Goal: Task Accomplishment & Management: Use online tool/utility

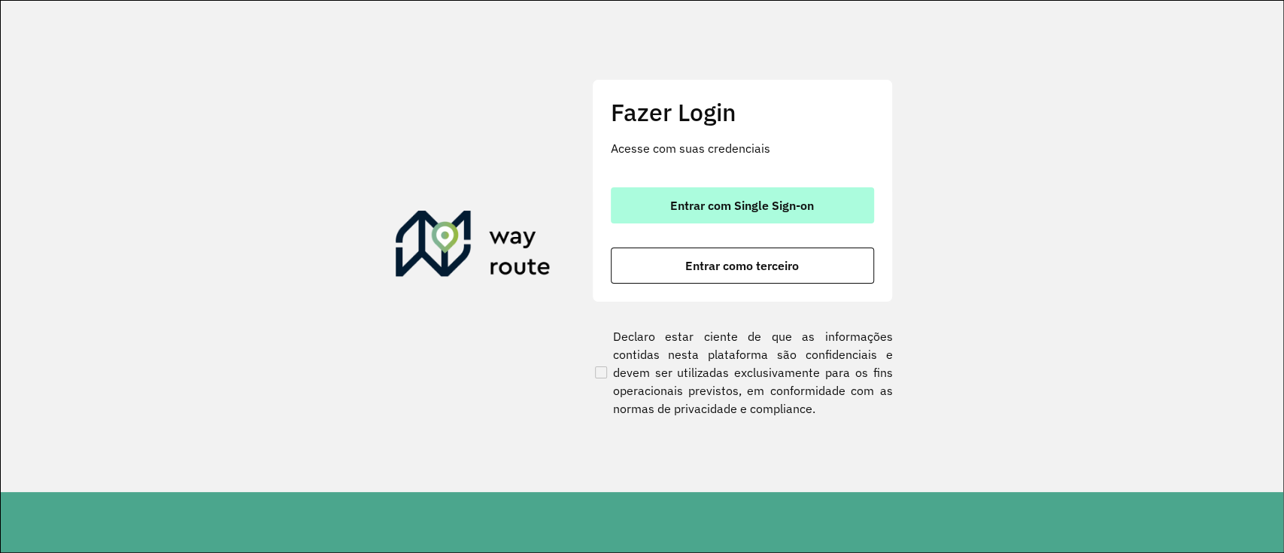
click at [832, 193] on button "Entrar com Single Sign-on" at bounding box center [742, 205] width 263 height 36
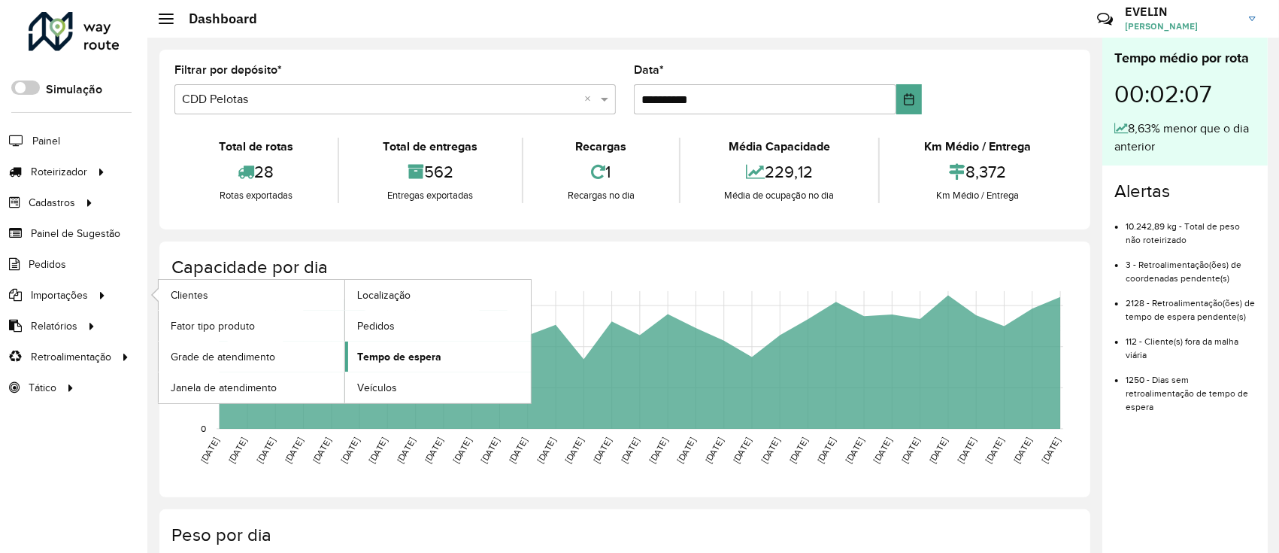
click at [421, 345] on link "Tempo de espera" at bounding box center [438, 356] width 186 height 30
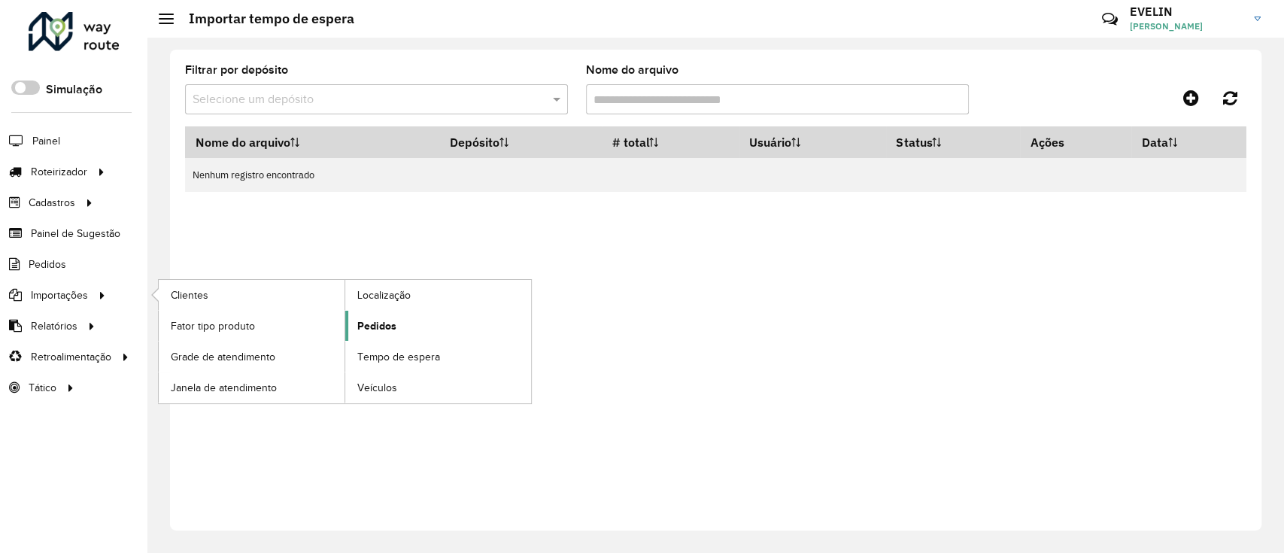
click at [417, 323] on link "Pedidos" at bounding box center [438, 326] width 186 height 30
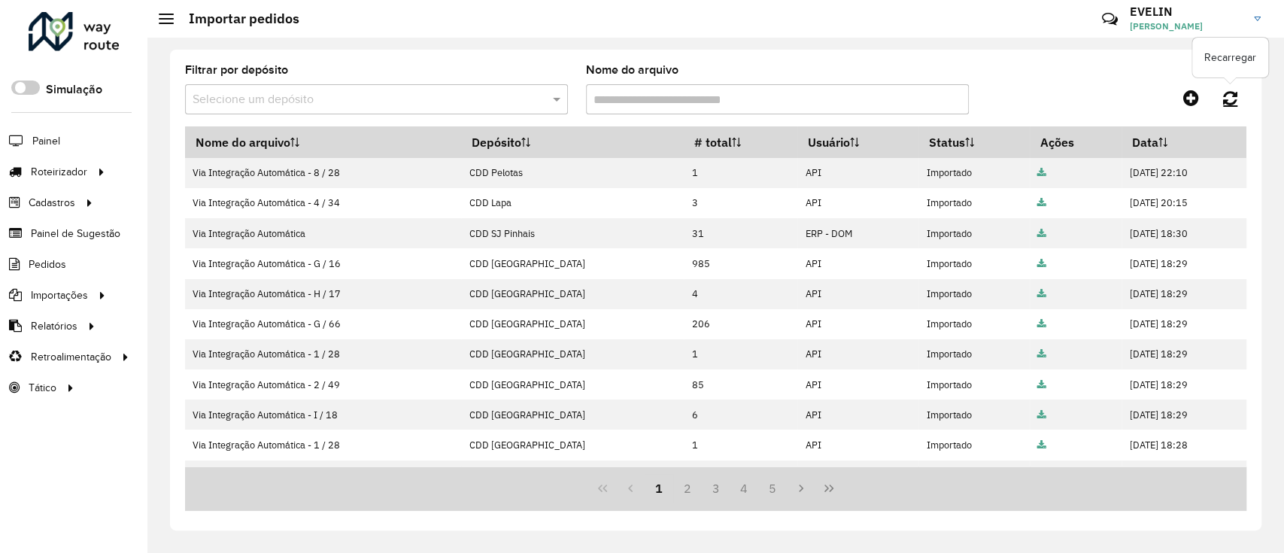
click at [1241, 87] on link at bounding box center [1230, 97] width 32 height 27
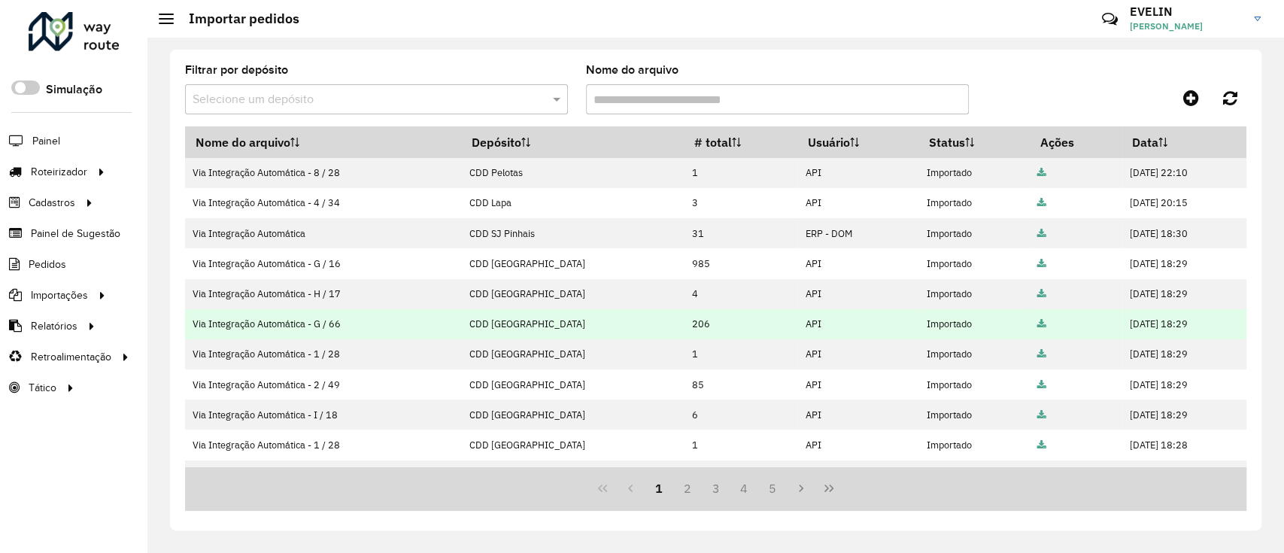
click at [603, 309] on td "CDD [GEOGRAPHIC_DATA]" at bounding box center [572, 324] width 223 height 30
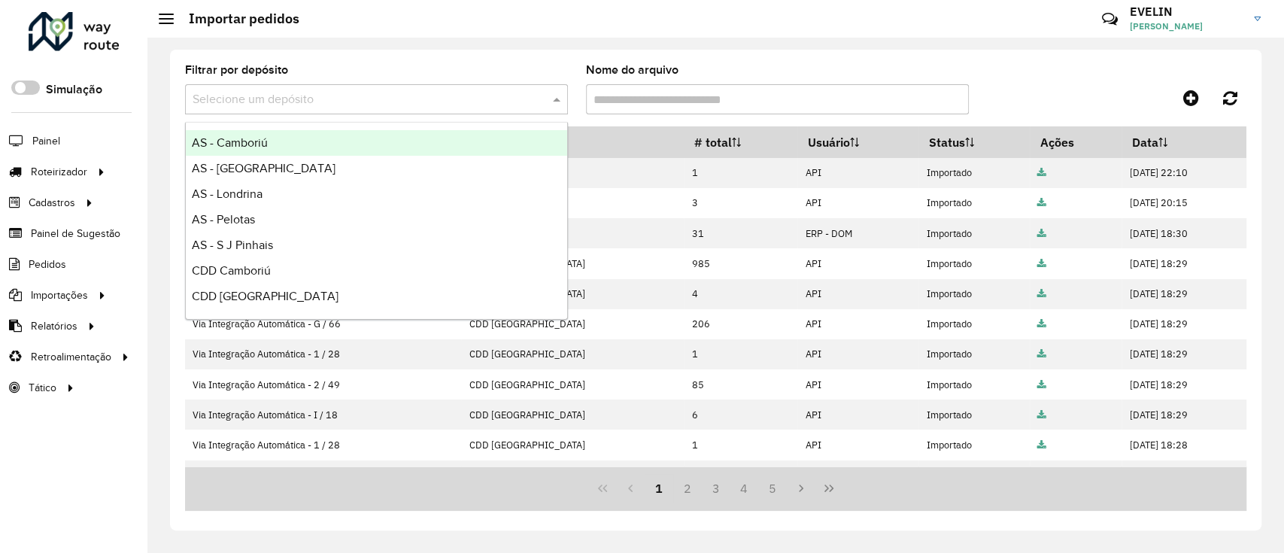
click at [414, 100] on input "text" at bounding box center [362, 100] width 338 height 18
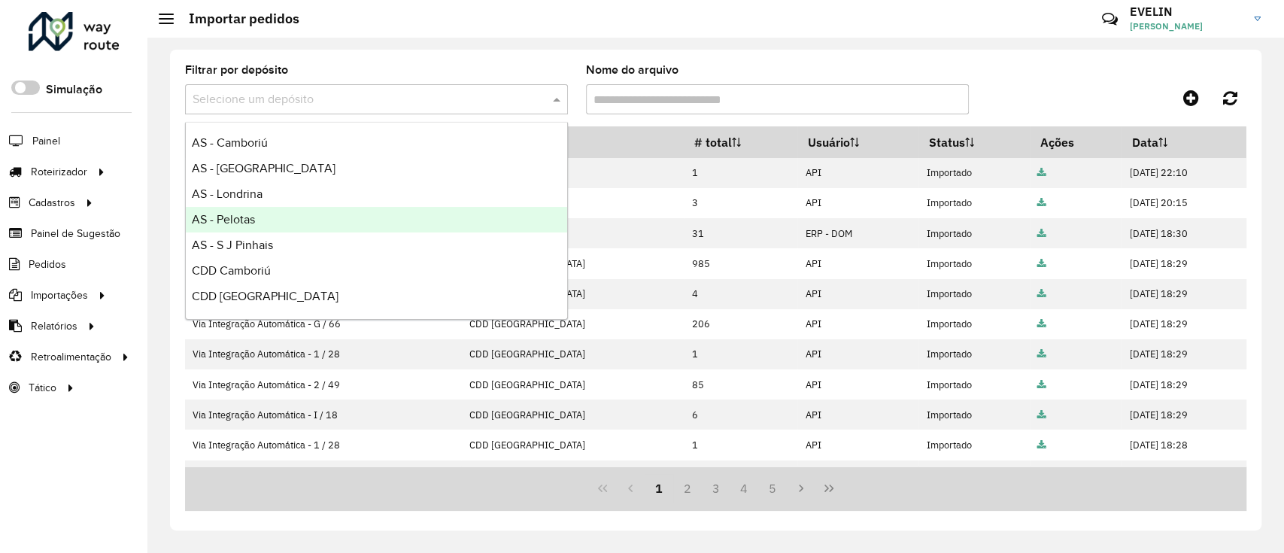
click at [473, 517] on div "Filtrar por depósito Selecione um depósito Nome do arquivo Nome do arquivo Depó…" at bounding box center [715, 290] width 1091 height 481
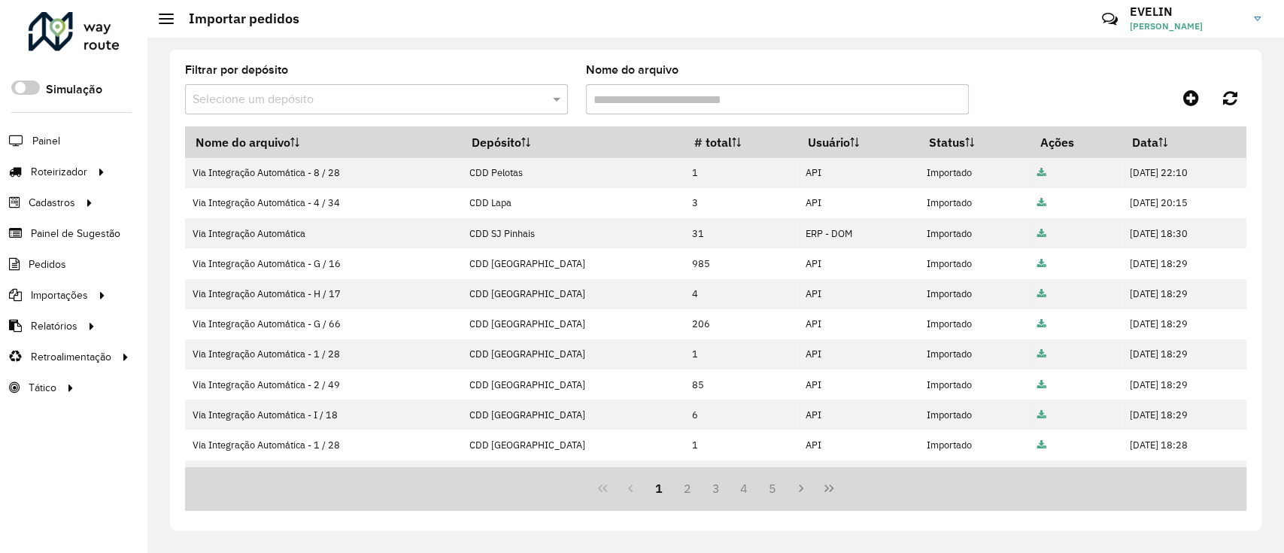
click at [738, 53] on div "Filtrar por depósito Selecione um depósito Nome do arquivo Nome do arquivo Depó…" at bounding box center [715, 290] width 1091 height 481
click at [1232, 102] on icon at bounding box center [1230, 97] width 14 height 17
click at [1235, 99] on icon at bounding box center [1230, 97] width 14 height 17
click at [1233, 105] on icon at bounding box center [1230, 97] width 14 height 17
click at [203, 166] on span "Entregas" at bounding box center [192, 172] width 43 height 16
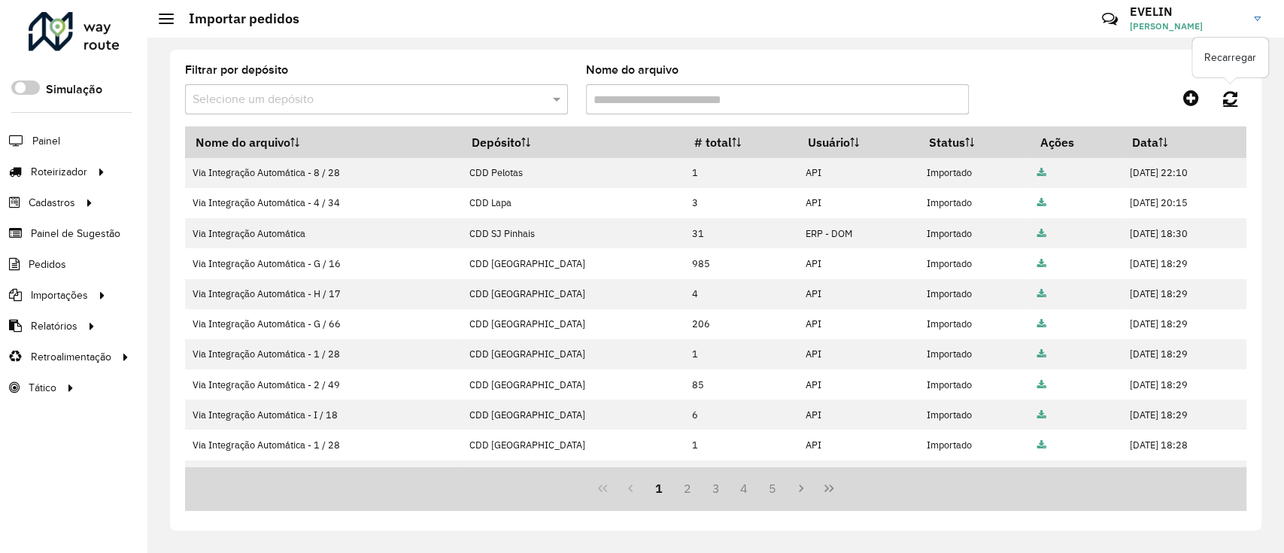
click at [1216, 103] on link at bounding box center [1230, 97] width 32 height 27
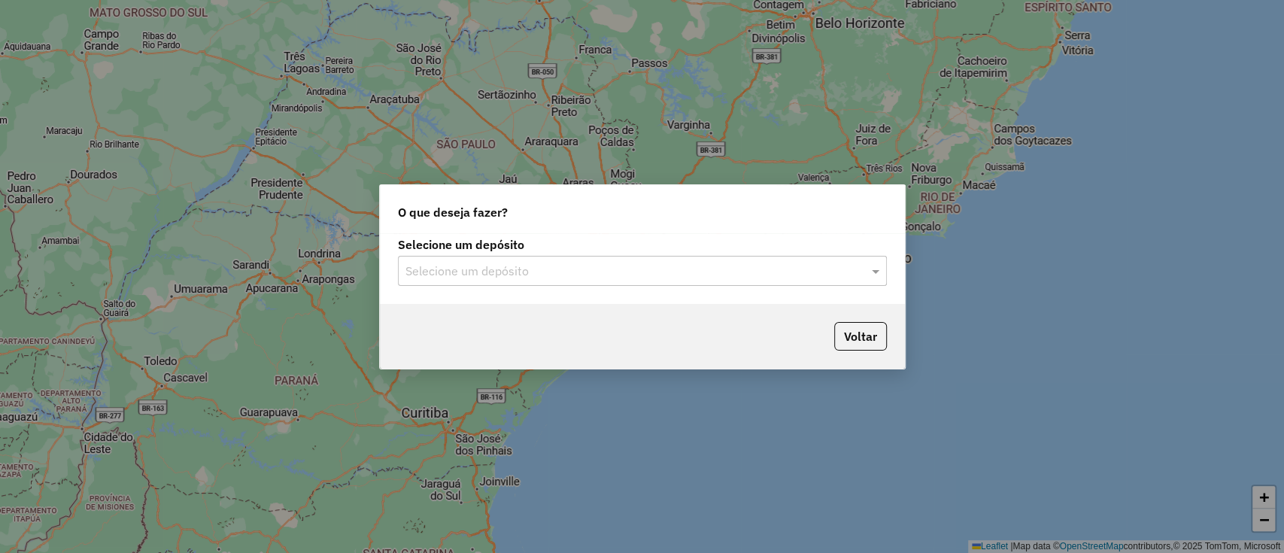
click at [578, 267] on input "text" at bounding box center [627, 271] width 444 height 18
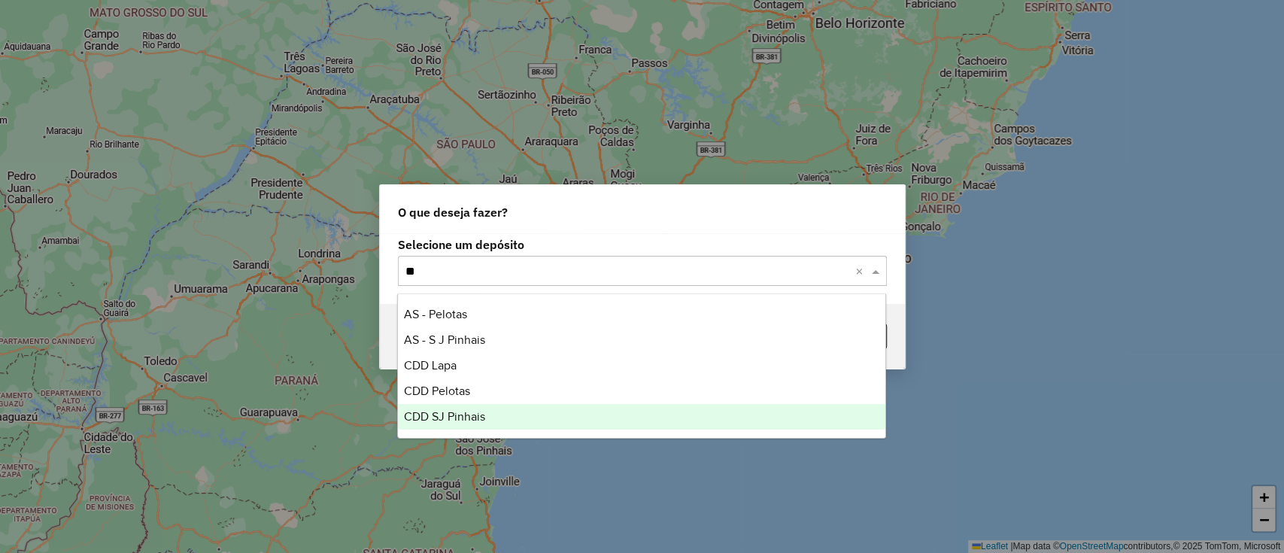
type input "***"
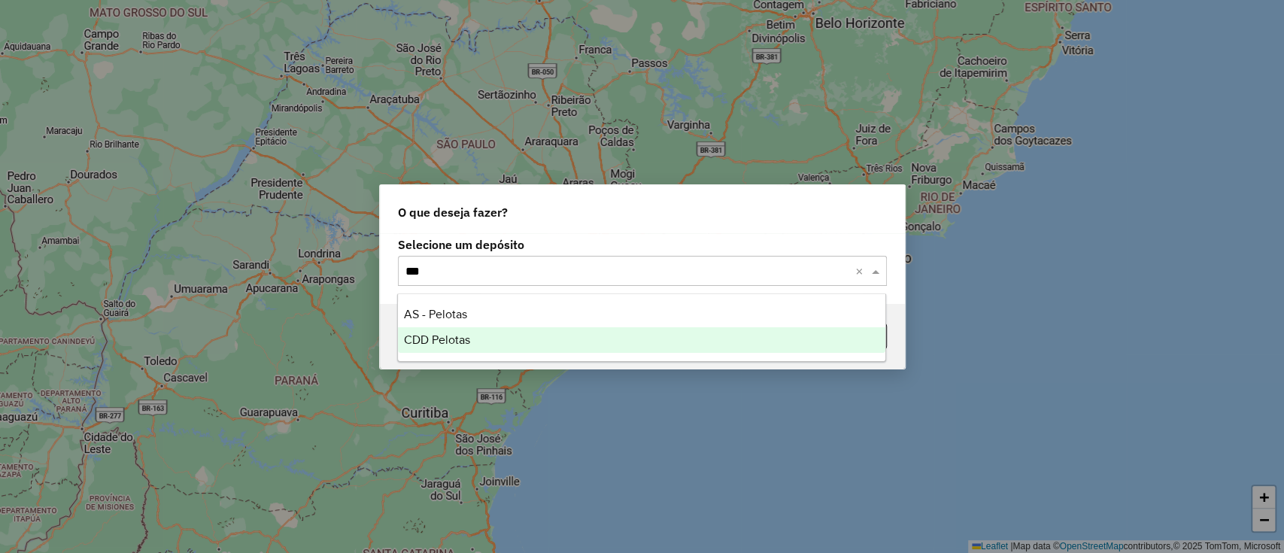
click at [550, 333] on div "CDD Pelotas" at bounding box center [641, 340] width 487 height 26
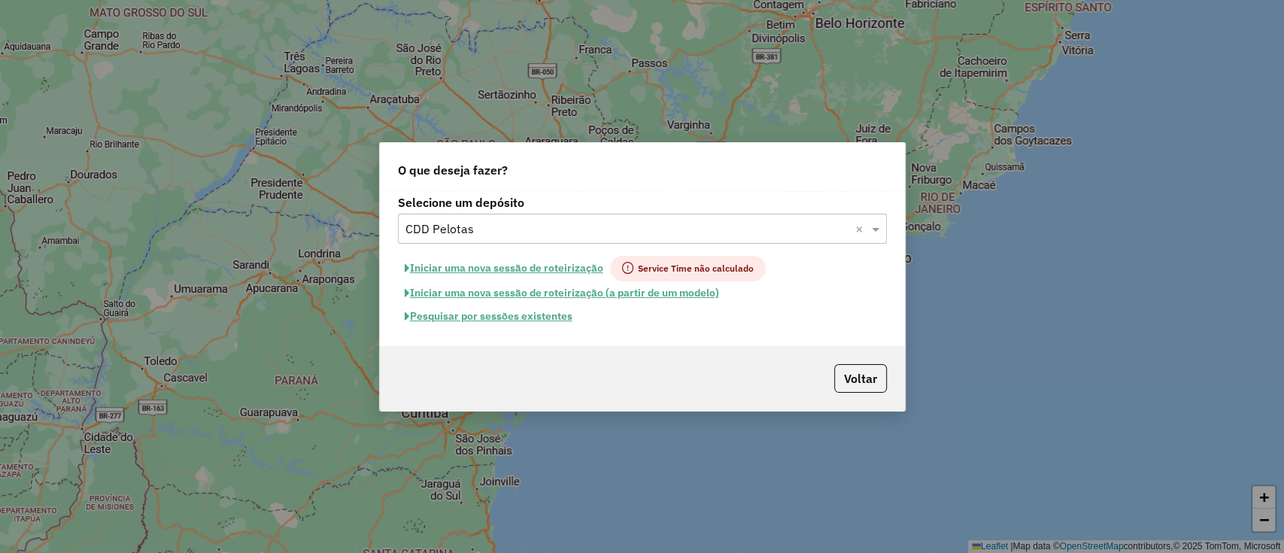
click at [521, 310] on button "Pesquisar por sessões existentes" at bounding box center [488, 316] width 181 height 23
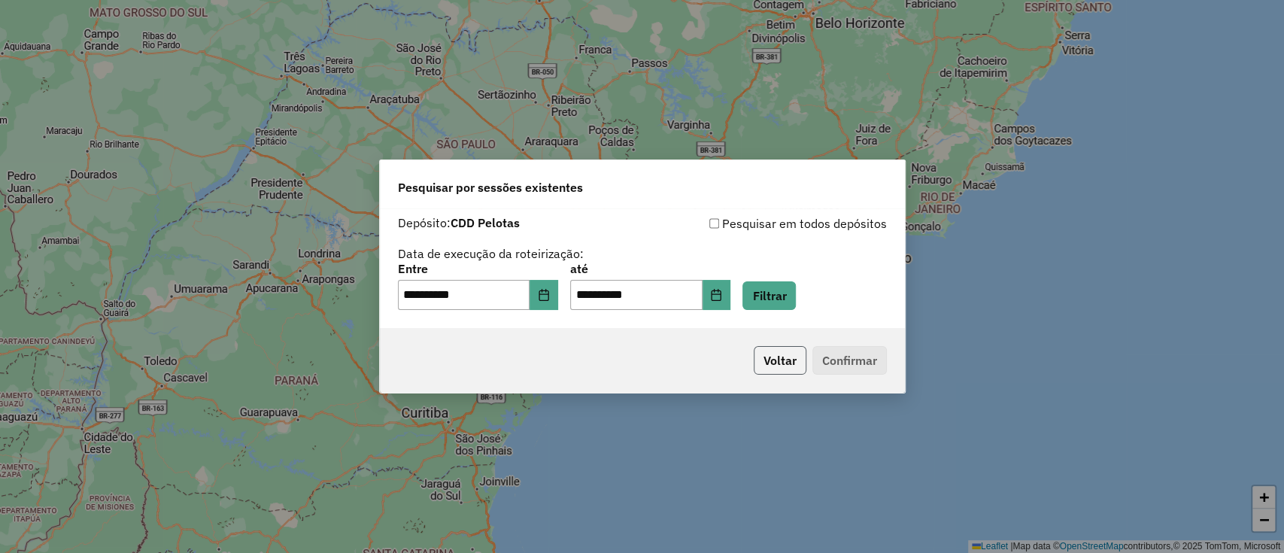
click at [782, 357] on button "Voltar" at bounding box center [779, 360] width 53 height 29
